Goal: Task Accomplishment & Management: Use online tool/utility

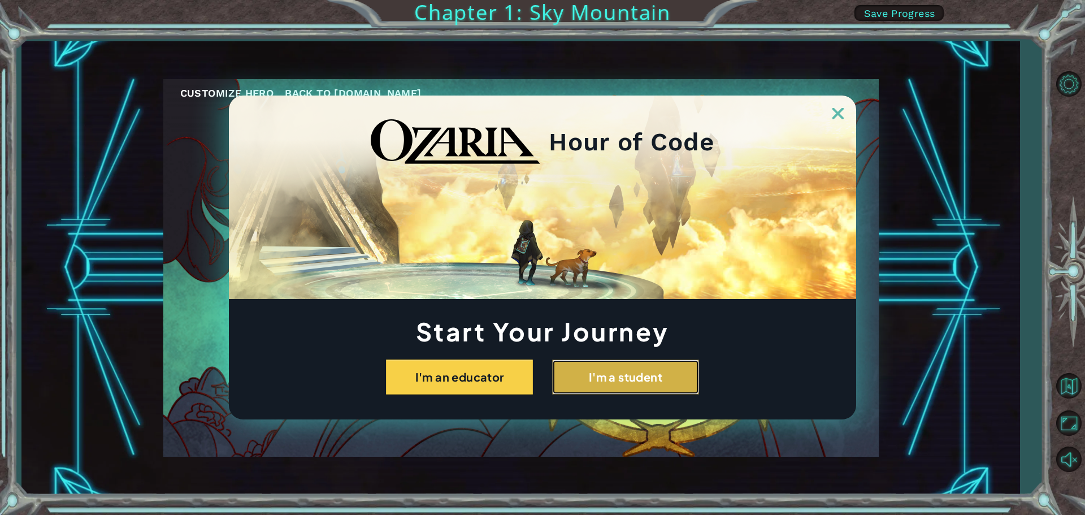
click at [666, 383] on button "I'm a student" at bounding box center [625, 377] width 147 height 35
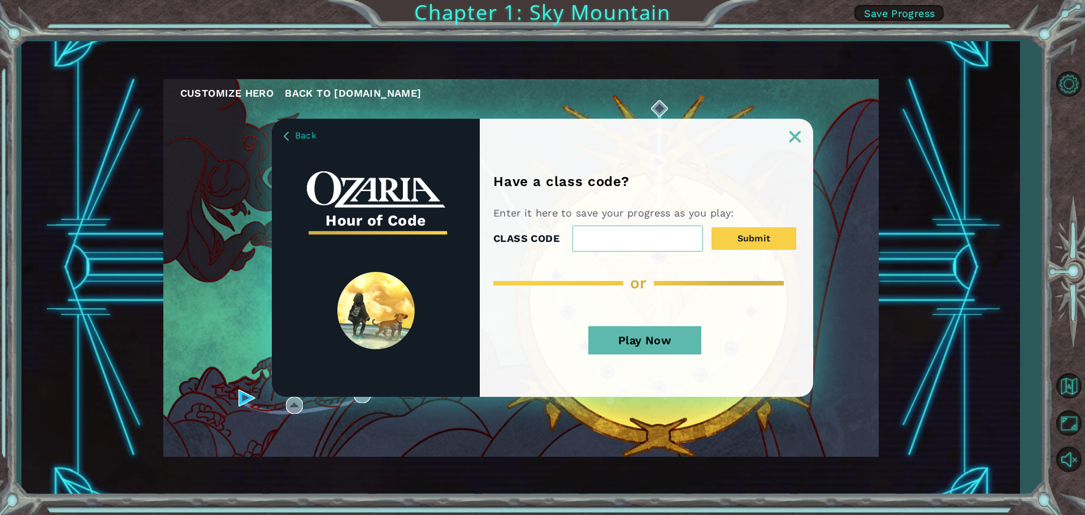
click at [626, 348] on button "Play Now" at bounding box center [645, 340] width 113 height 28
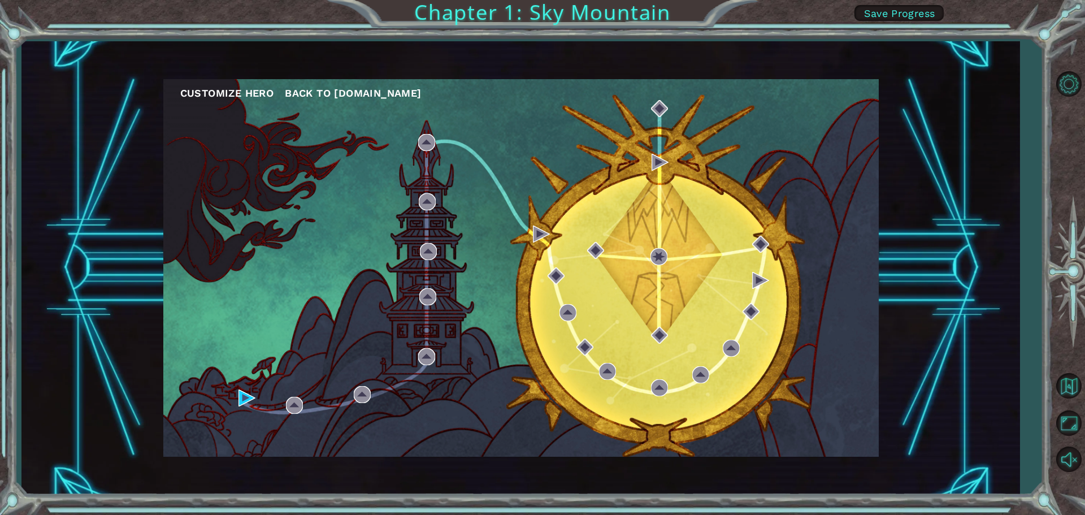
click at [222, 102] on div "Customize Hero Back to [DOMAIN_NAME]" at bounding box center [521, 268] width 716 height 378
click at [224, 94] on button "Customize Hero" at bounding box center [227, 93] width 94 height 17
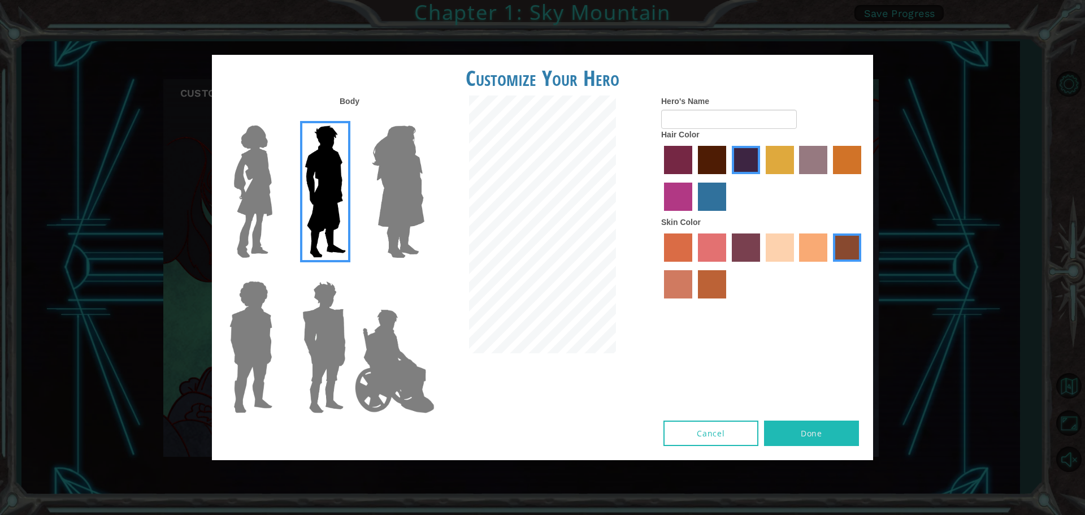
click at [417, 185] on img at bounding box center [398, 191] width 62 height 141
click at [424, 118] on input "Hero Amethyst" at bounding box center [424, 118] width 0 height 0
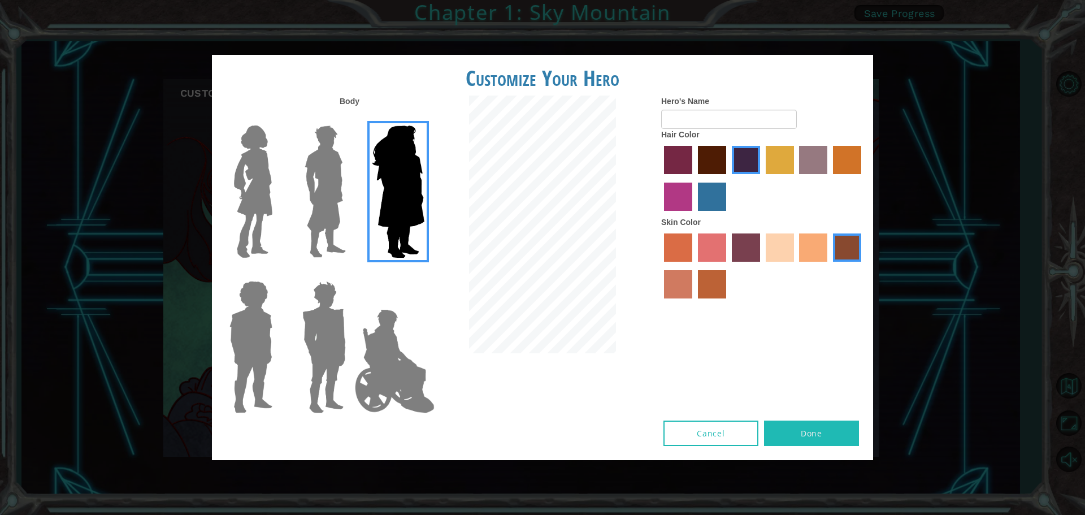
click at [315, 200] on img at bounding box center [325, 191] width 50 height 141
click at [351, 118] on input "Hero Lars" at bounding box center [351, 118] width 0 height 0
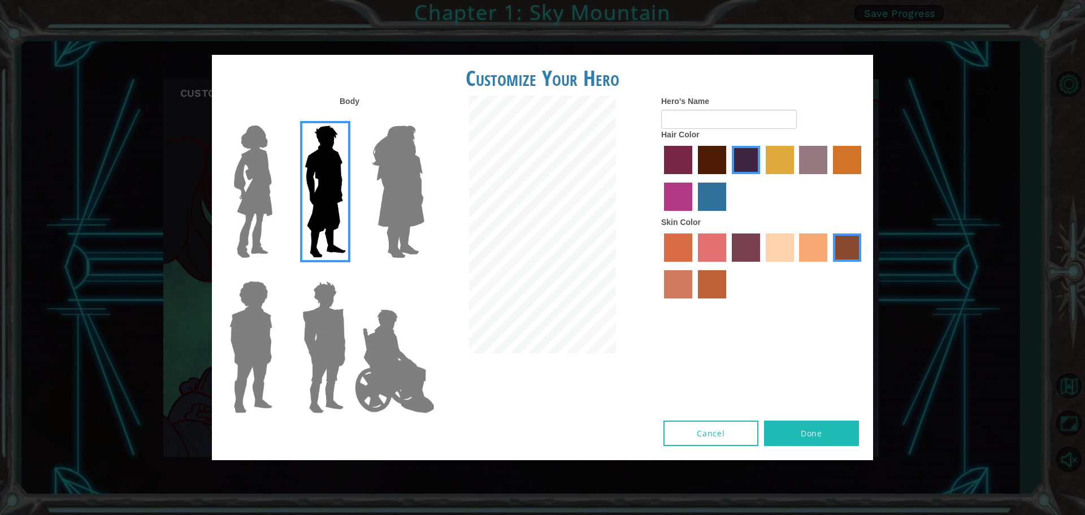
click at [725, 159] on label "maroon hair color" at bounding box center [712, 160] width 28 height 28
click at [694, 178] on input "maroon hair color" at bounding box center [694, 178] width 0 height 0
click at [738, 163] on label "hot purple hair color" at bounding box center [746, 160] width 28 height 28
click at [728, 178] on input "hot purple hair color" at bounding box center [728, 178] width 0 height 0
click at [673, 155] on label "paprika hair color" at bounding box center [678, 160] width 28 height 28
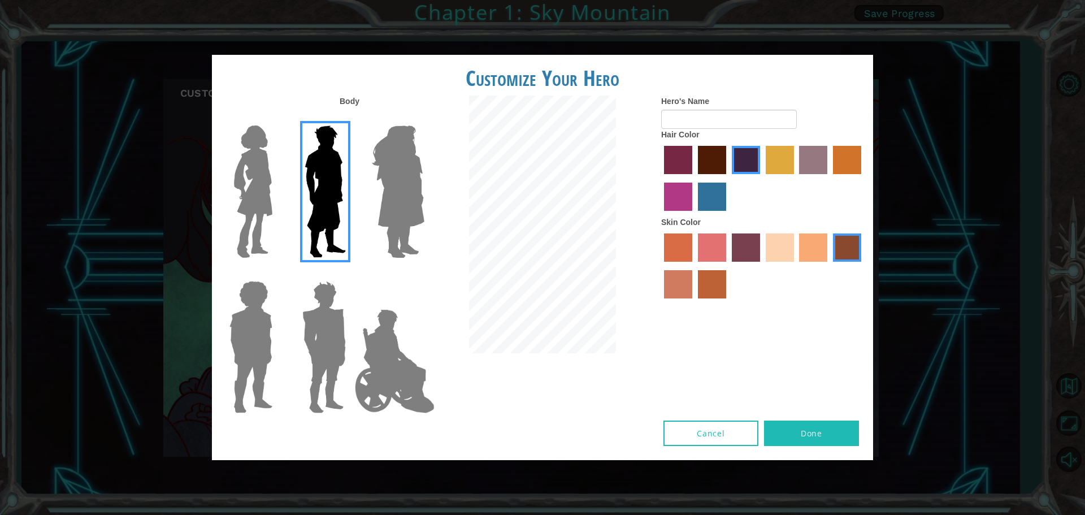
click at [660, 178] on input "paprika hair color" at bounding box center [660, 178] width 0 height 0
click at [684, 200] on label "medium red violet hair color" at bounding box center [678, 197] width 28 height 28
click at [863, 178] on input "medium red violet hair color" at bounding box center [863, 178] width 0 height 0
click at [739, 158] on label "hot purple hair color" at bounding box center [746, 160] width 28 height 28
click at [728, 178] on input "hot purple hair color" at bounding box center [728, 178] width 0 height 0
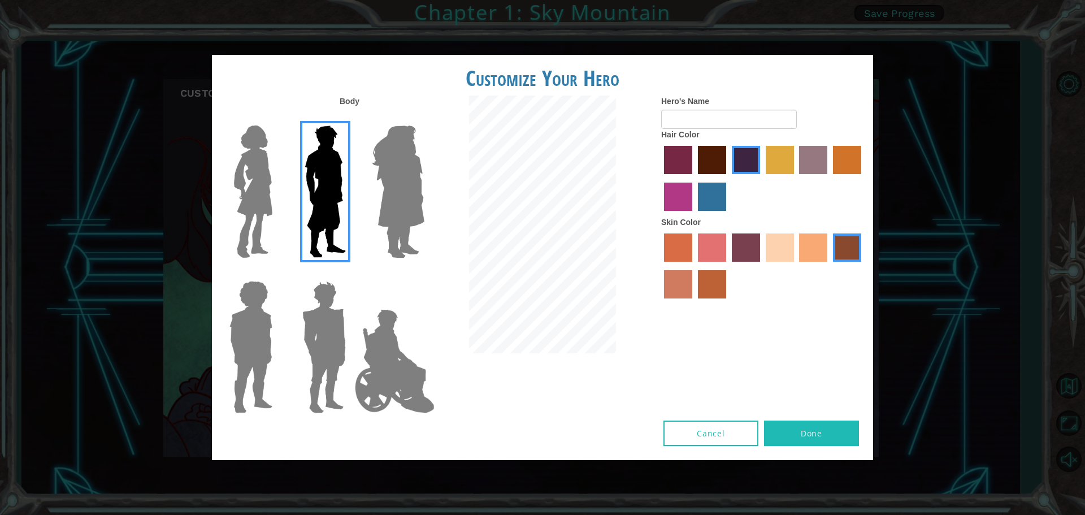
click at [722, 250] on label "froly skin color" at bounding box center [712, 247] width 28 height 28
click at [694, 266] on input "froly skin color" at bounding box center [694, 266] width 0 height 0
click at [736, 249] on label "tosca skin color" at bounding box center [746, 247] width 28 height 28
click at [728, 266] on input "tosca skin color" at bounding box center [728, 266] width 0 height 0
click at [840, 249] on label "karma skin color" at bounding box center [847, 247] width 28 height 28
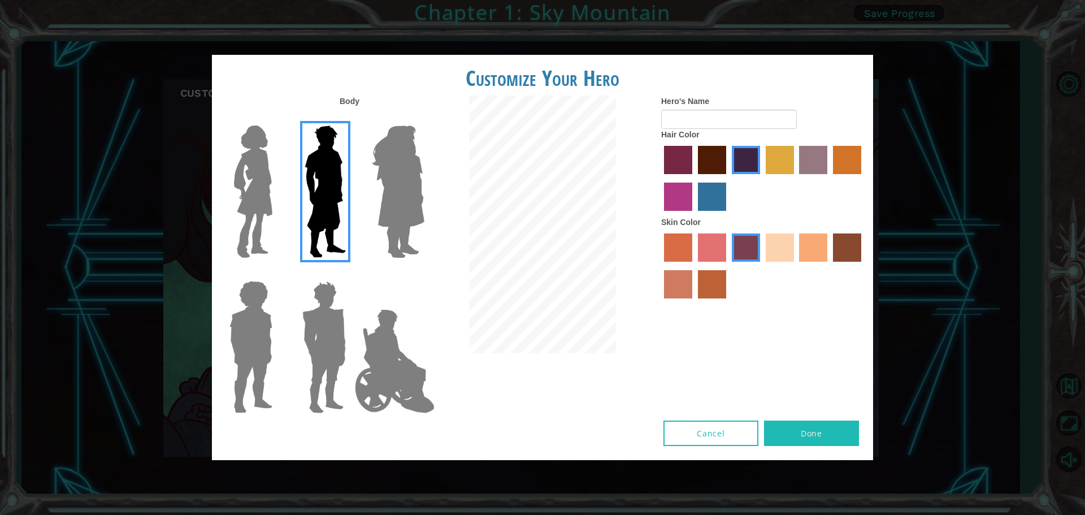
click at [829, 266] on input "karma skin color" at bounding box center [829, 266] width 0 height 0
click at [685, 124] on input "Hero's Name" at bounding box center [729, 119] width 136 height 19
type input "SJ"
click at [263, 319] on img at bounding box center [251, 346] width 52 height 141
click at [277, 274] on input "Hero Steven" at bounding box center [277, 274] width 0 height 0
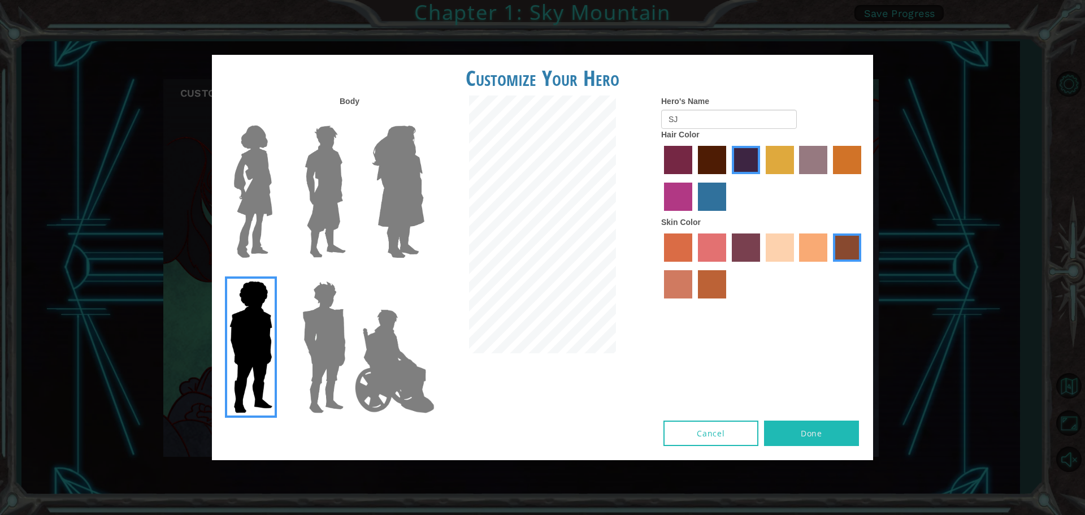
click at [294, 322] on label at bounding box center [322, 346] width 57 height 141
click at [351, 274] on input "Hero Garnet" at bounding box center [351, 274] width 0 height 0
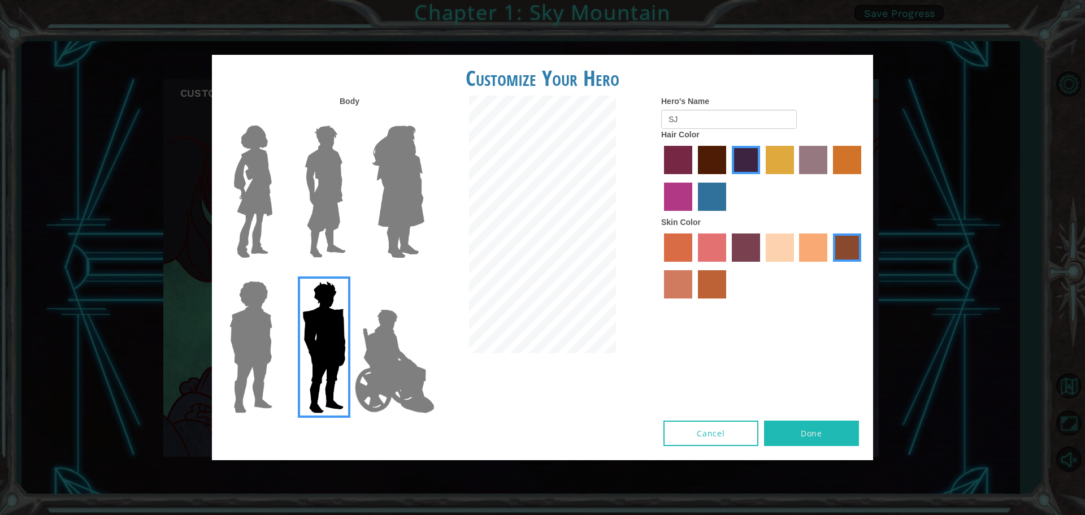
click at [304, 189] on img at bounding box center [325, 191] width 50 height 141
click at [351, 118] on input "Hero Lars" at bounding box center [351, 118] width 0 height 0
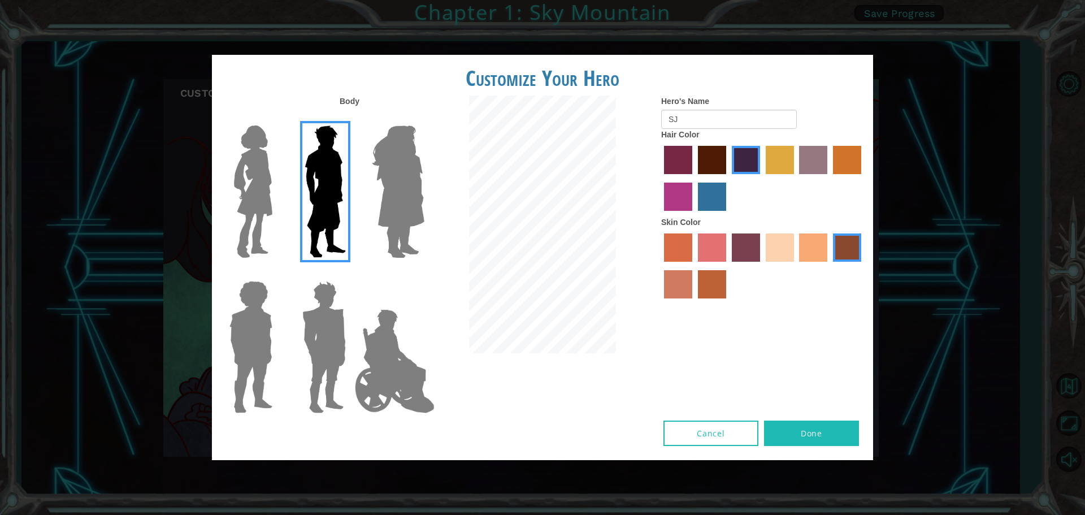
click at [250, 315] on img at bounding box center [251, 346] width 52 height 141
click at [277, 274] on input "Hero Steven" at bounding box center [277, 274] width 0 height 0
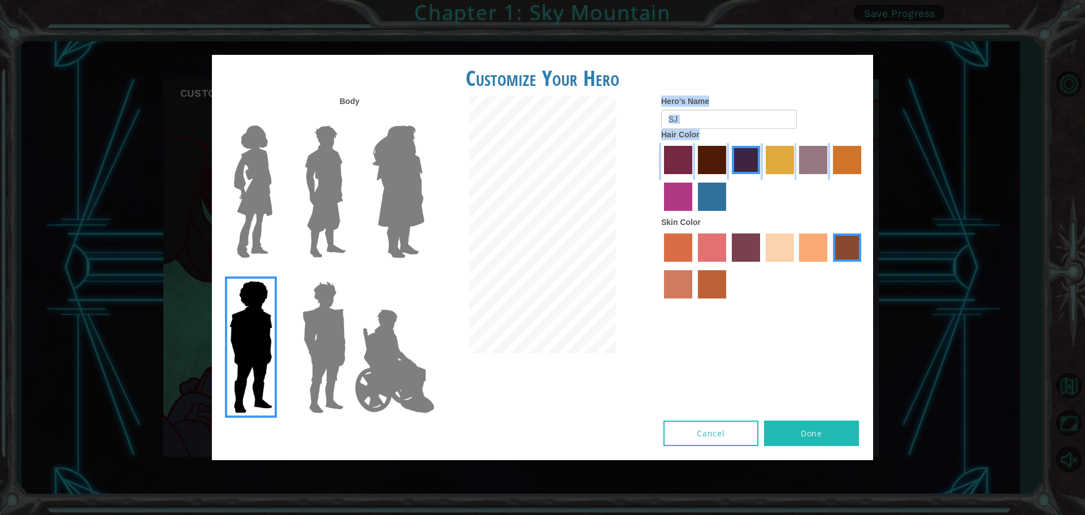
click at [473, 222] on div "Body Hero's Name SJ Hair Color Skin Color" at bounding box center [542, 258] width 661 height 325
click at [683, 191] on label "medium red violet hair color" at bounding box center [678, 197] width 28 height 28
click at [863, 178] on input "medium red violet hair color" at bounding box center [863, 178] width 0 height 0
click at [825, 152] on label "bazaar hair color" at bounding box center [813, 160] width 28 height 28
click at [796, 178] on input "bazaar hair color" at bounding box center [796, 178] width 0 height 0
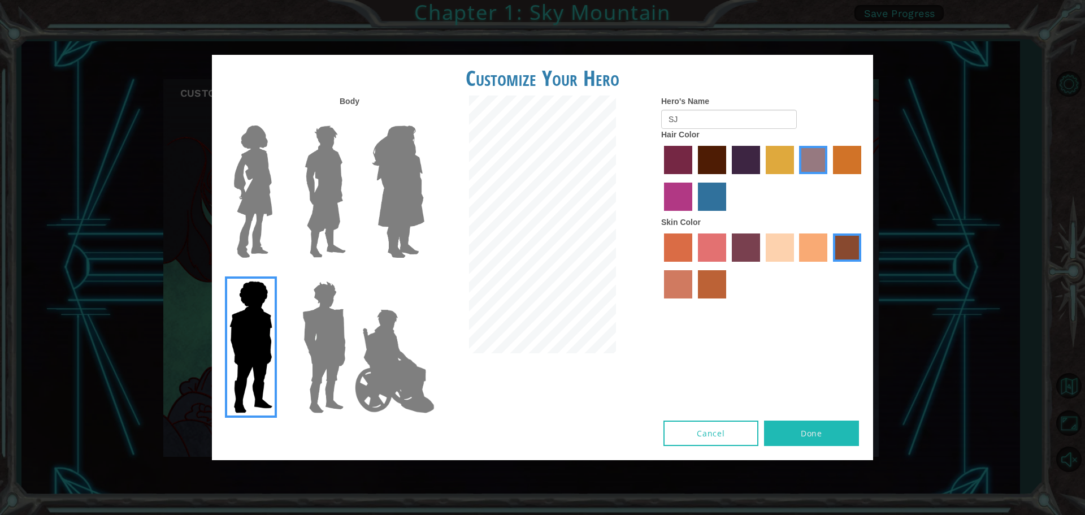
click at [779, 157] on label "tulip tree hair color" at bounding box center [780, 160] width 28 height 28
click at [762, 178] on input "tulip tree hair color" at bounding box center [762, 178] width 0 height 0
click at [721, 160] on label "maroon hair color" at bounding box center [712, 160] width 28 height 28
click at [694, 178] on input "maroon hair color" at bounding box center [694, 178] width 0 height 0
click at [739, 157] on label "hot purple hair color" at bounding box center [746, 160] width 28 height 28
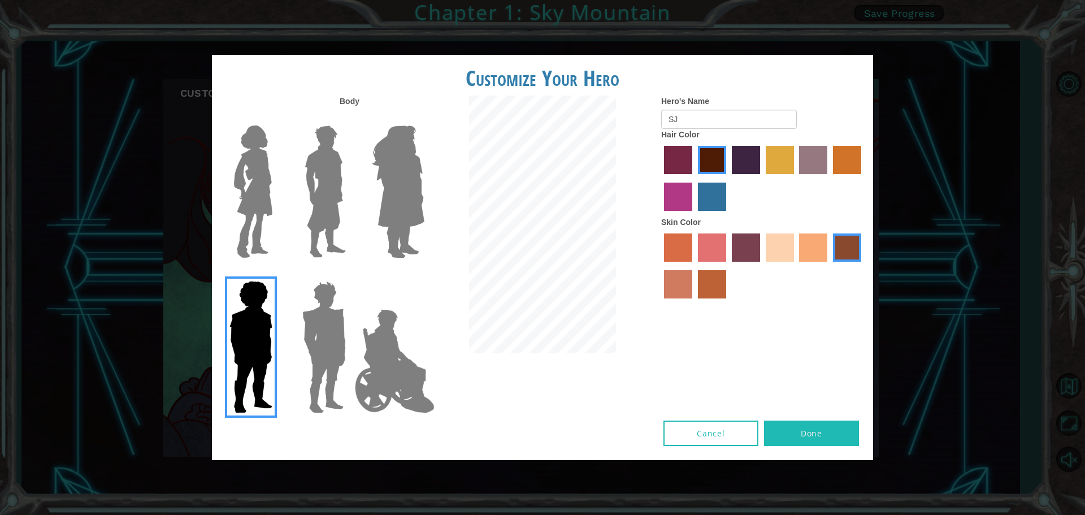
click at [728, 178] on input "hot purple hair color" at bounding box center [728, 178] width 0 height 0
click at [494, 208] on div at bounding box center [542, 226] width 220 height 261
click at [361, 328] on img at bounding box center [395, 361] width 89 height 113
click at [424, 274] on input "Hero Jamie" at bounding box center [424, 274] width 0 height 0
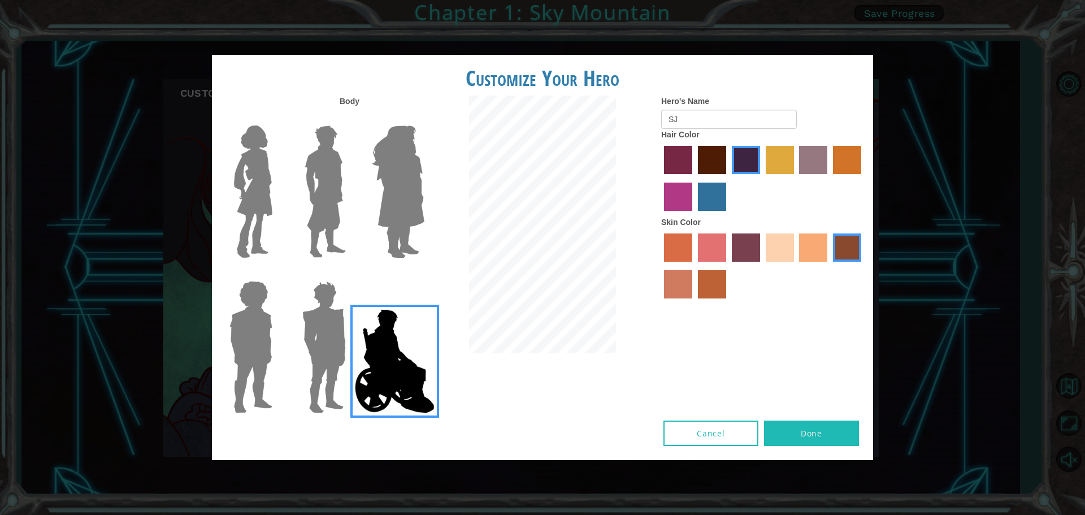
click at [335, 327] on img at bounding box center [324, 346] width 53 height 141
click at [351, 274] on input "Hero Garnet" at bounding box center [351, 274] width 0 height 0
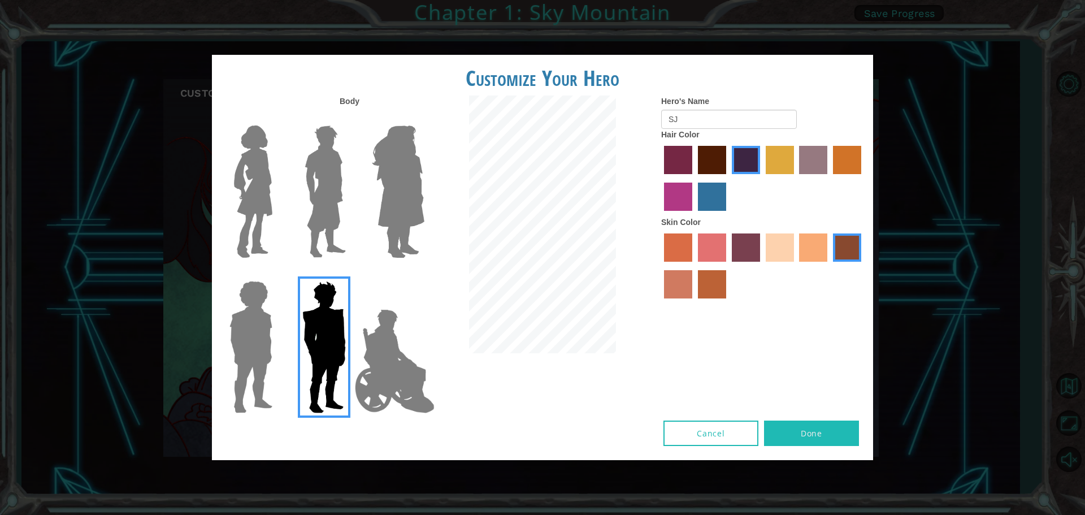
click at [265, 200] on img at bounding box center [253, 191] width 47 height 141
click at [277, 118] on input "Hero Connie" at bounding box center [277, 118] width 0 height 0
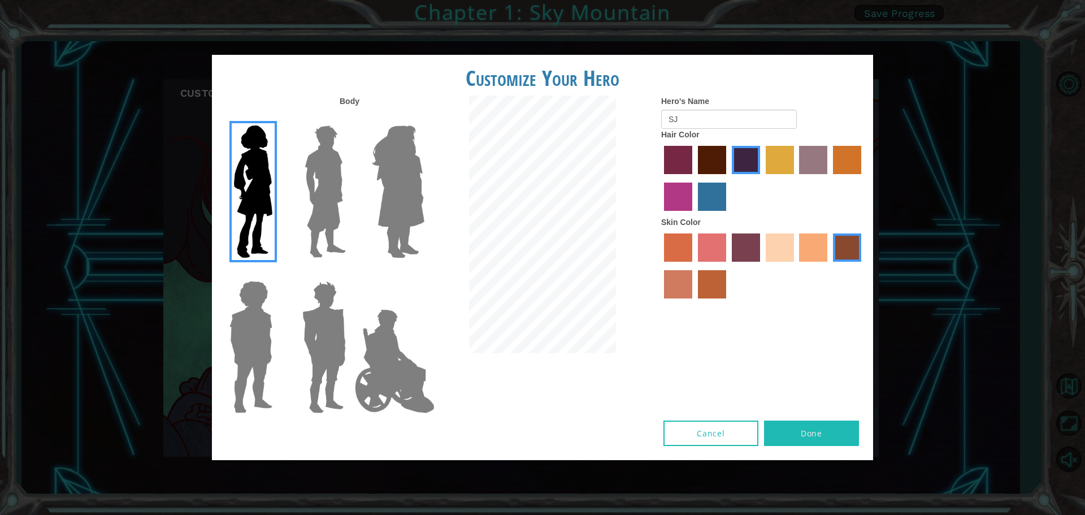
click at [391, 189] on img at bounding box center [398, 191] width 62 height 141
click at [424, 118] on input "Hero Amethyst" at bounding box center [424, 118] width 0 height 0
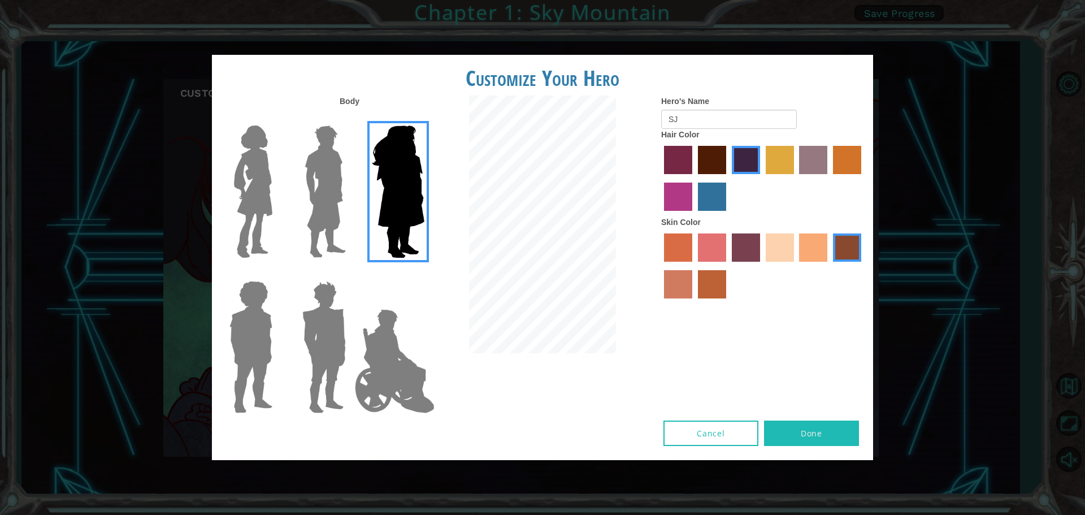
click at [319, 204] on img at bounding box center [325, 191] width 50 height 141
click at [351, 118] on input "Hero Lars" at bounding box center [351, 118] width 0 height 0
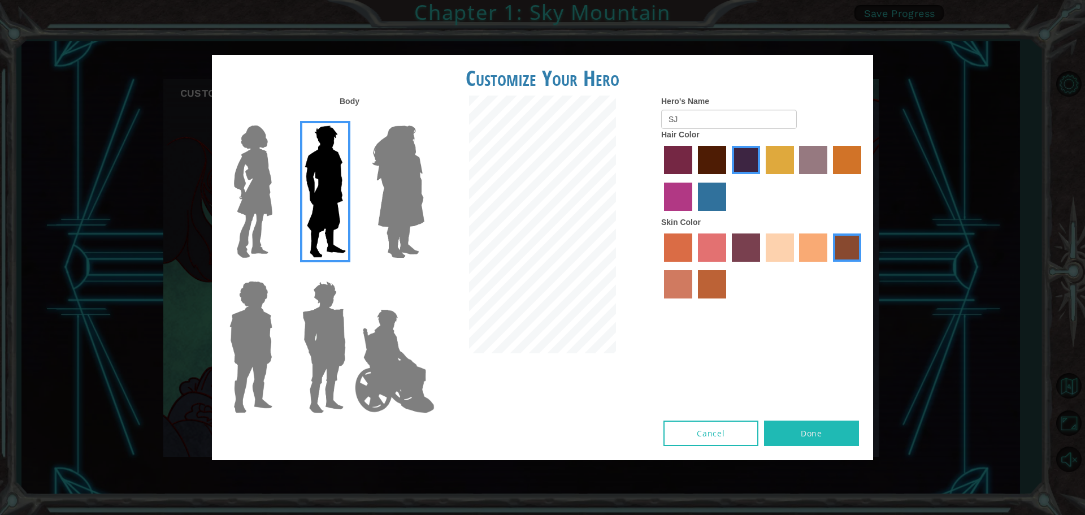
click at [682, 279] on label "burning sand skin color" at bounding box center [678, 284] width 28 height 28
click at [863, 266] on input "burning sand skin color" at bounding box center [863, 266] width 0 height 0
click at [824, 240] on label "tacao skin color" at bounding box center [813, 247] width 28 height 28
click at [796, 266] on input "tacao skin color" at bounding box center [796, 266] width 0 height 0
click at [765, 239] on div at bounding box center [763, 267] width 204 height 73
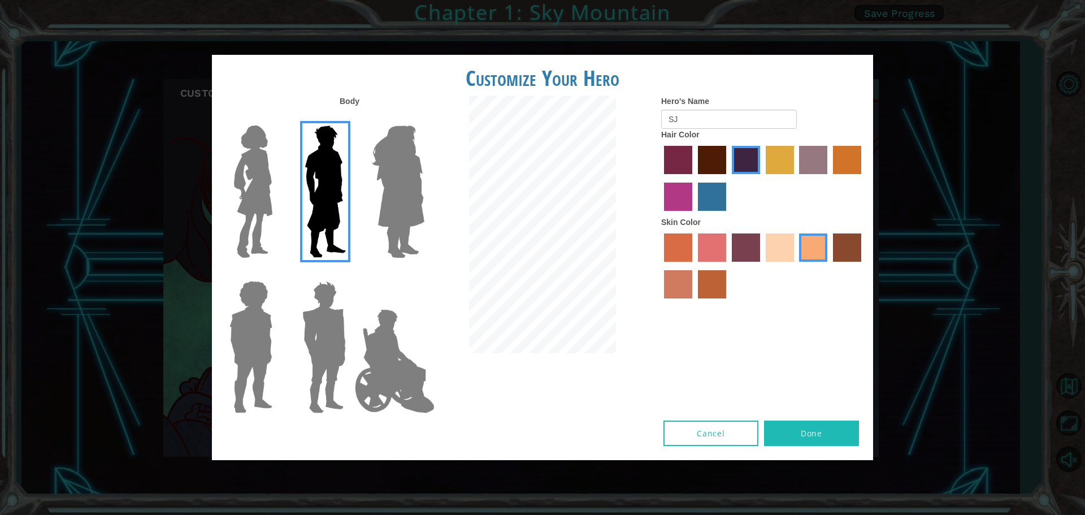
drag, startPoint x: 762, startPoint y: 241, endPoint x: 750, endPoint y: 251, distance: 15.2
click at [762, 242] on div at bounding box center [763, 267] width 204 height 73
click at [749, 253] on label "tosca skin color" at bounding box center [746, 247] width 28 height 28
click at [728, 266] on input "tosca skin color" at bounding box center [728, 266] width 0 height 0
click at [693, 278] on div at bounding box center [763, 267] width 204 height 73
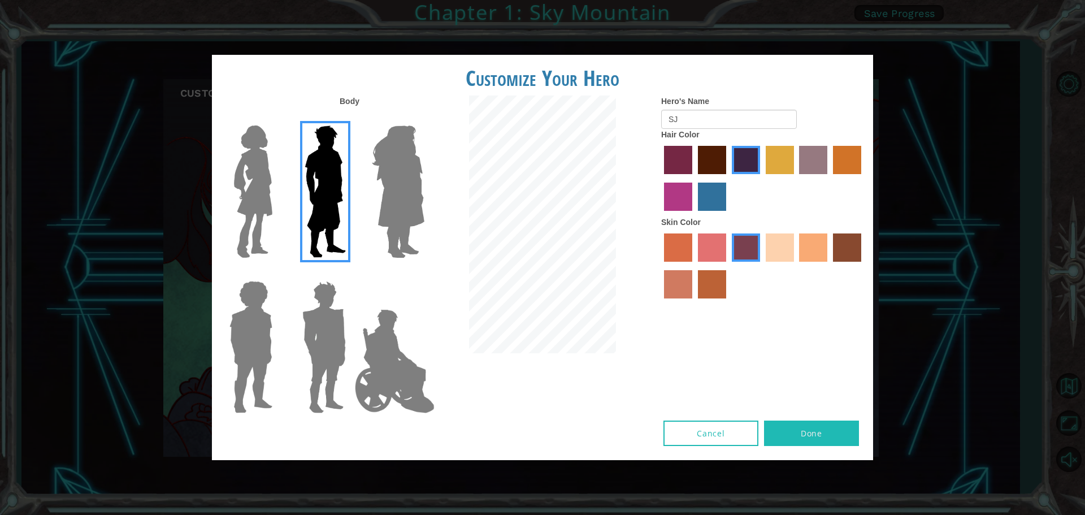
click at [707, 278] on label "smoke tree skin color" at bounding box center [712, 284] width 28 height 28
click at [694, 302] on input "smoke tree skin color" at bounding box center [694, 302] width 0 height 0
click at [793, 429] on button "Done" at bounding box center [811, 433] width 95 height 25
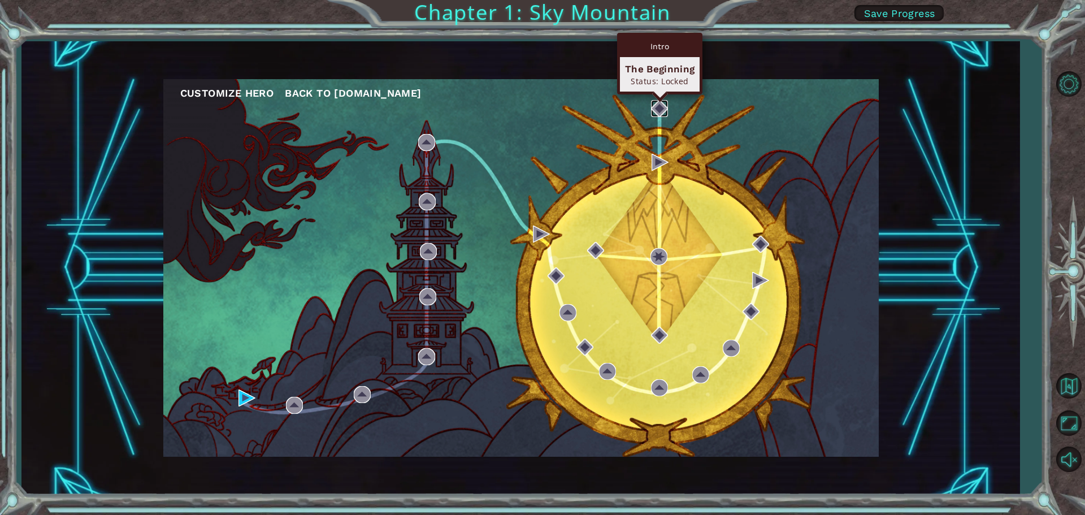
click at [659, 108] on img at bounding box center [659, 108] width 17 height 17
click at [656, 107] on img at bounding box center [659, 108] width 17 height 17
drag, startPoint x: 656, startPoint y: 107, endPoint x: 652, endPoint y: 88, distance: 19.6
click at [652, 88] on ul "Customize Hero Back to [DOMAIN_NAME]" at bounding box center [529, 93] width 699 height 17
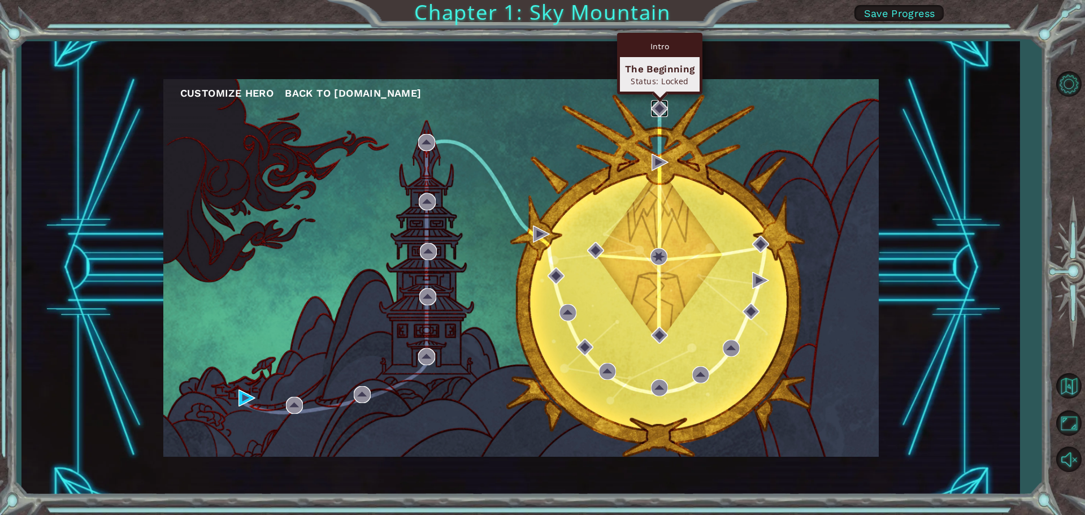
click at [661, 105] on img at bounding box center [659, 108] width 17 height 17
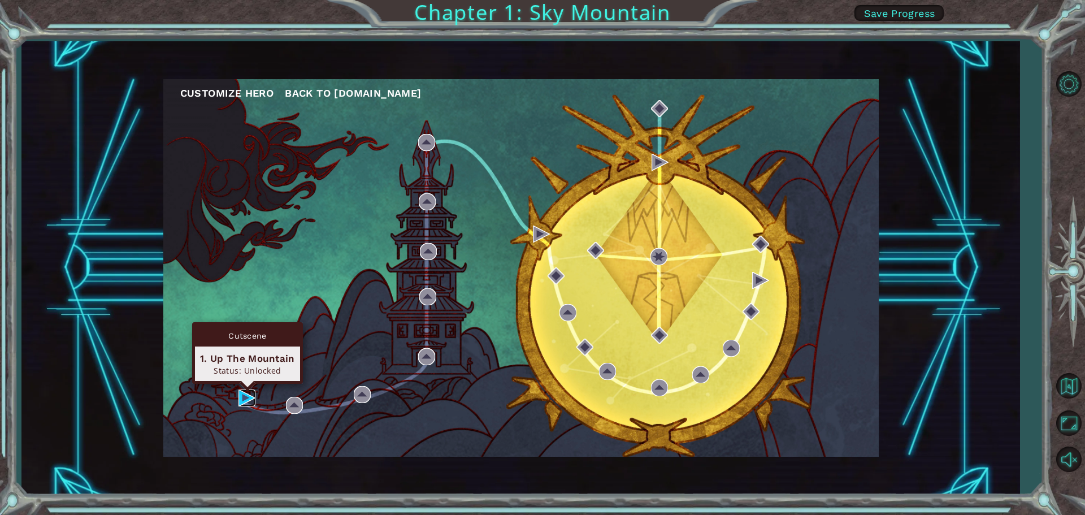
click at [244, 396] on img at bounding box center [247, 398] width 17 height 17
